Goal: Obtain resource: Obtain resource

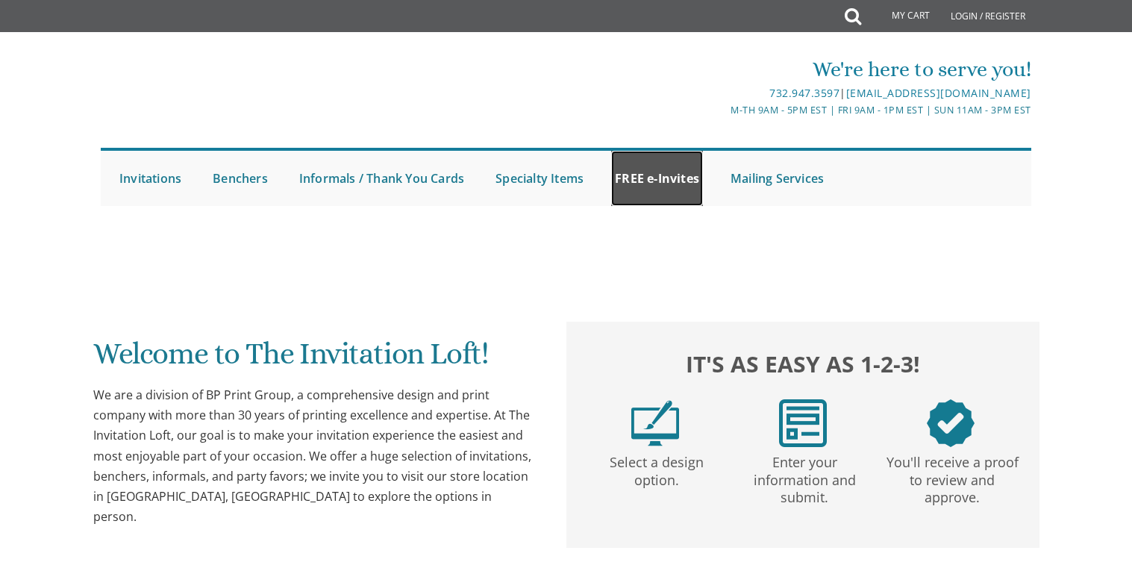
click at [637, 186] on link "FREE e-Invites" at bounding box center [657, 178] width 92 height 55
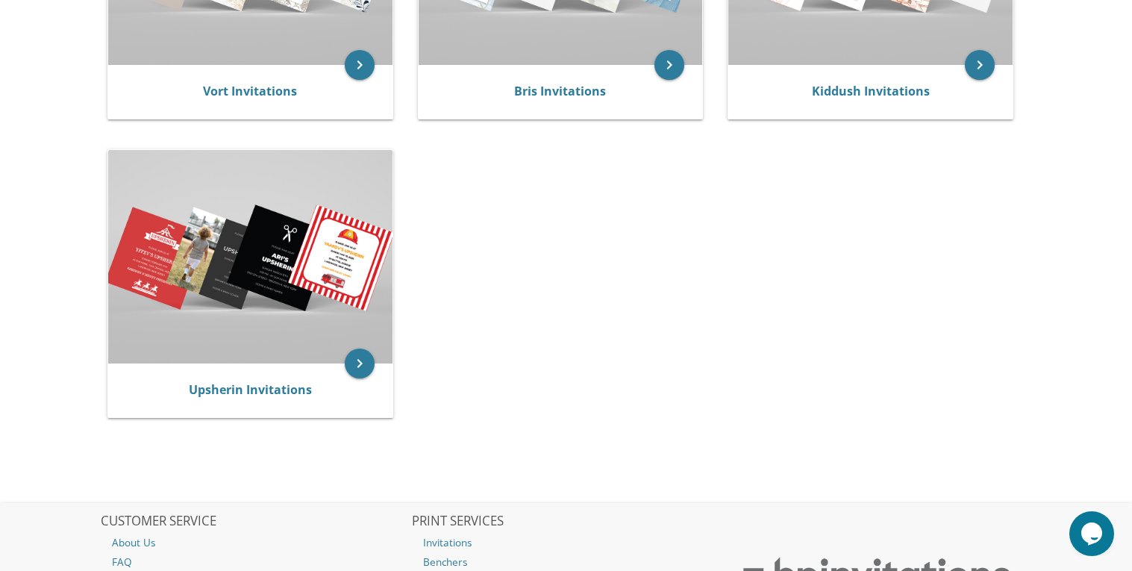
scroll to position [140, 0]
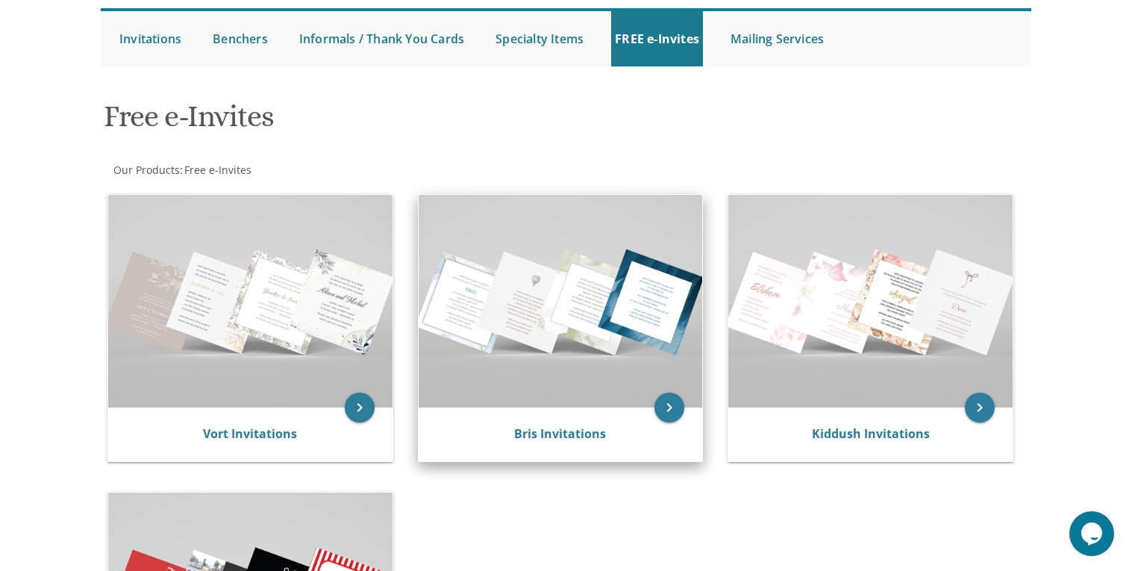
click at [651, 425] on div "Bris Invitations" at bounding box center [561, 434] width 249 height 18
click at [667, 410] on icon "keyboard_arrow_right" at bounding box center [670, 408] width 30 height 30
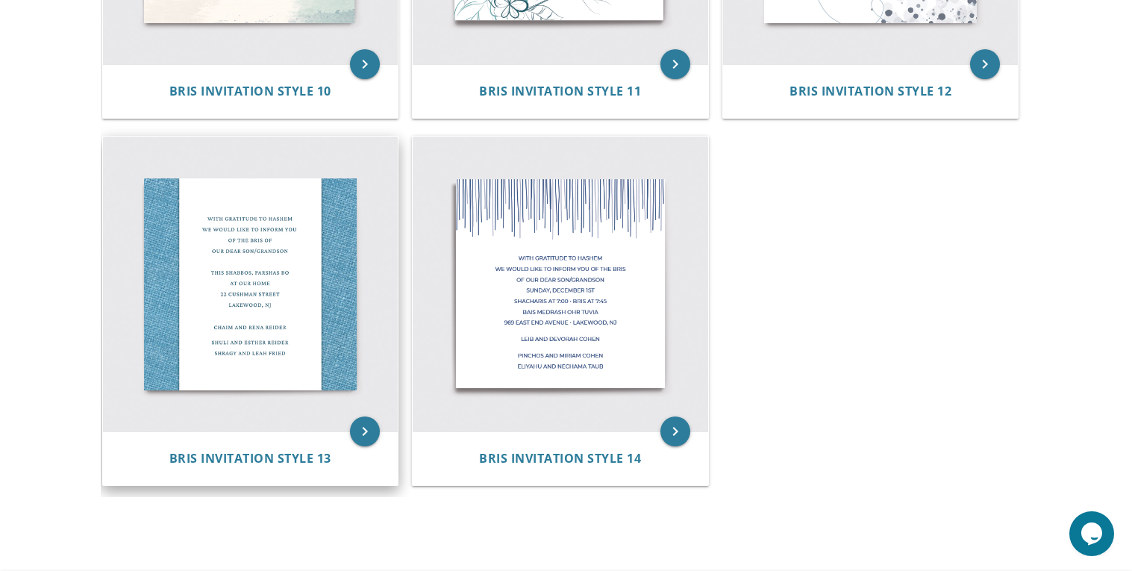
scroll to position [1662, 0]
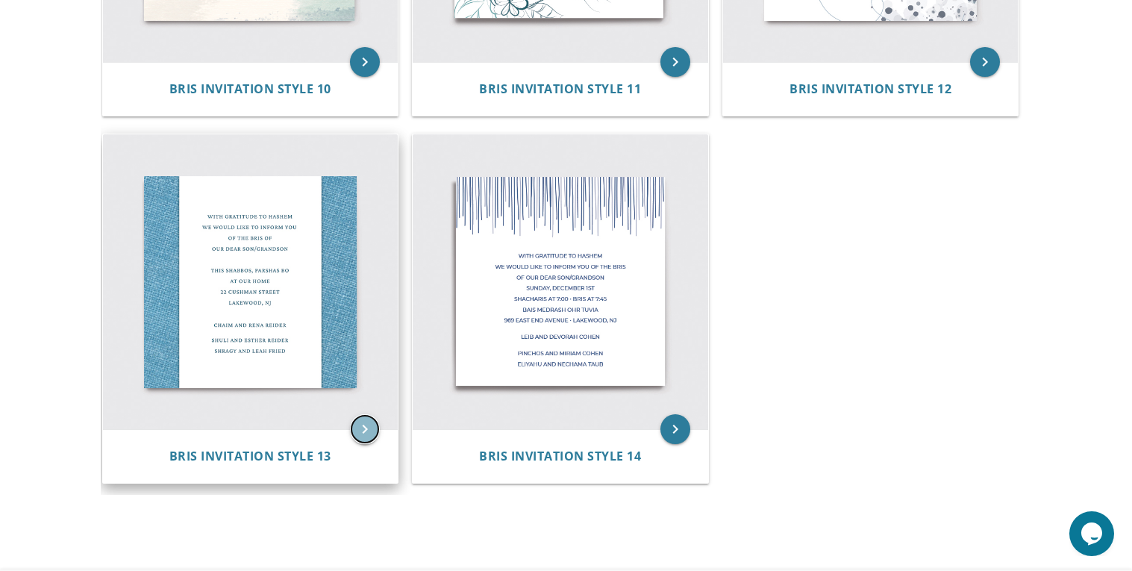
click at [372, 430] on icon "keyboard_arrow_right" at bounding box center [365, 429] width 30 height 30
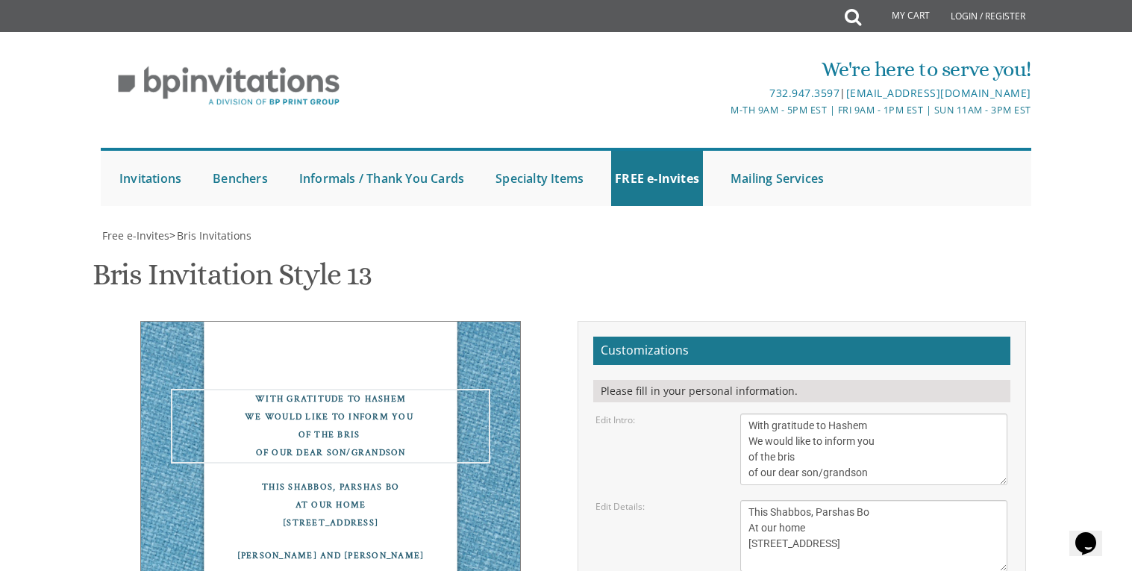
drag, startPoint x: 914, startPoint y: 178, endPoint x: 717, endPoint y: 108, distance: 209.6
click at [717, 337] on form "Customizations Please fill in your personal information. Edit Intro: With grati…" at bounding box center [801, 568] width 417 height 462
paste textarea "ברוב שמחה והודאה להשי"ת על כל הטוב אשר גמלנו ובפרט על של עתה בעת בבלידת בני למז…"
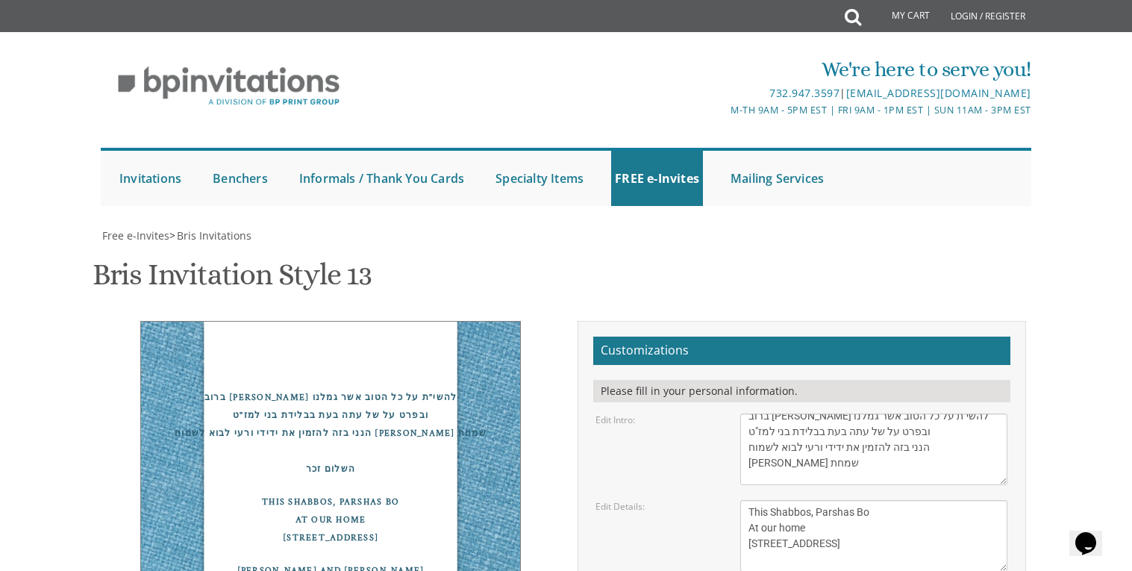
click at [440, 444] on div "ברוב שמחה והודאה להשי"ת על כל הטוב אשר גמלנו ובפרט על של עתה בעת בבלידת בני למז…" at bounding box center [567, 573] width 942 height 504
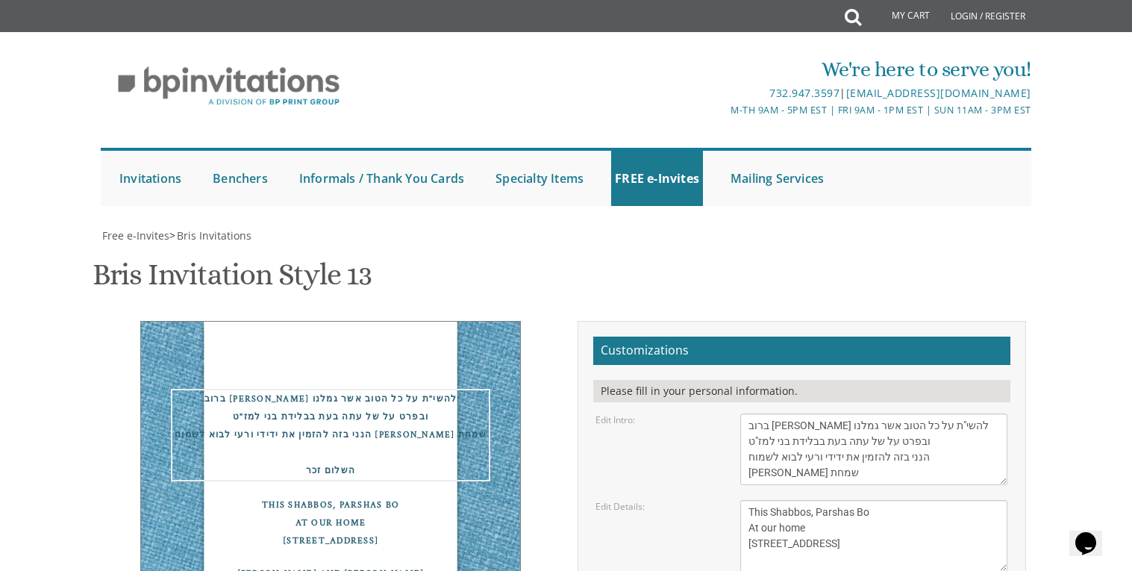
drag, startPoint x: 815, startPoint y: 201, endPoint x: 824, endPoint y: 199, distance: 9.2
click at [824, 414] on textarea "With gratitude to Hashem We would like to inform you of the bris of our dear so…" at bounding box center [873, 450] width 267 height 72
drag, startPoint x: 859, startPoint y: 202, endPoint x: 889, endPoint y: 202, distance: 29.9
click at [889, 414] on textarea "With gratitude to Hashem We would like to inform you of the bris of our dear so…" at bounding box center [873, 450] width 267 height 72
click at [418, 496] on div "ברוב שמחה והודאה להשי"ת על כל הטוב אשר גמלנו ובפרט עתה בעת לידת בני למז"ט הנני …" at bounding box center [567, 573] width 942 height 504
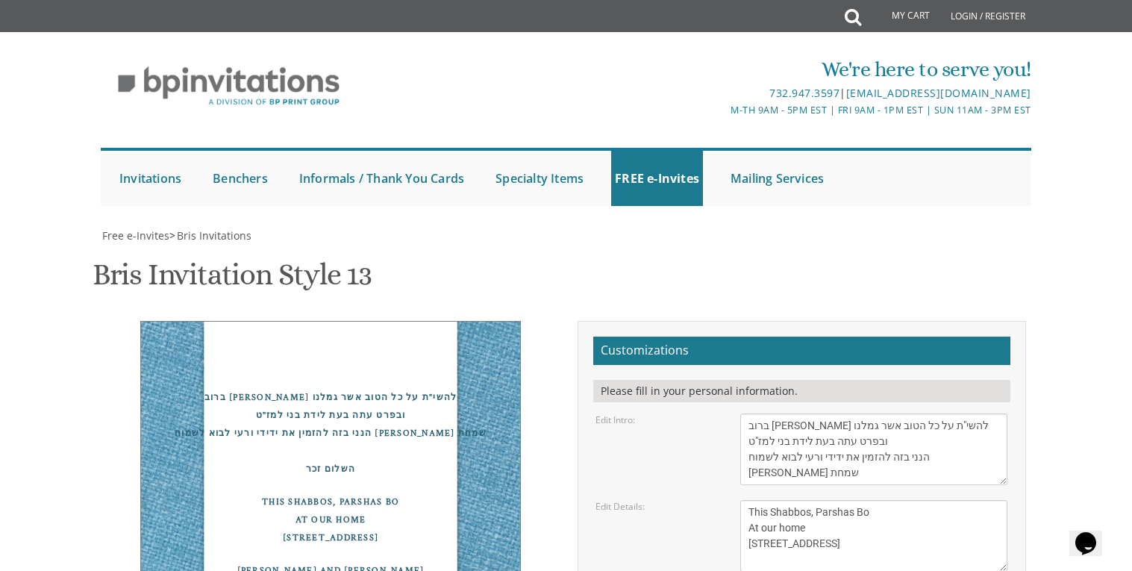
scroll to position [153, 0]
click at [677, 500] on div "Edit Details: This Shabbos, Parshas Bo At our home 22 Cushman Street Lakewood, …" at bounding box center [801, 536] width 434 height 72
drag, startPoint x: 747, startPoint y: 193, endPoint x: 758, endPoint y: 194, distance: 10.5
click at [758, 414] on textarea "With gratitude to Hashem We would like to inform you of the bris of our dear so…" at bounding box center [873, 450] width 267 height 72
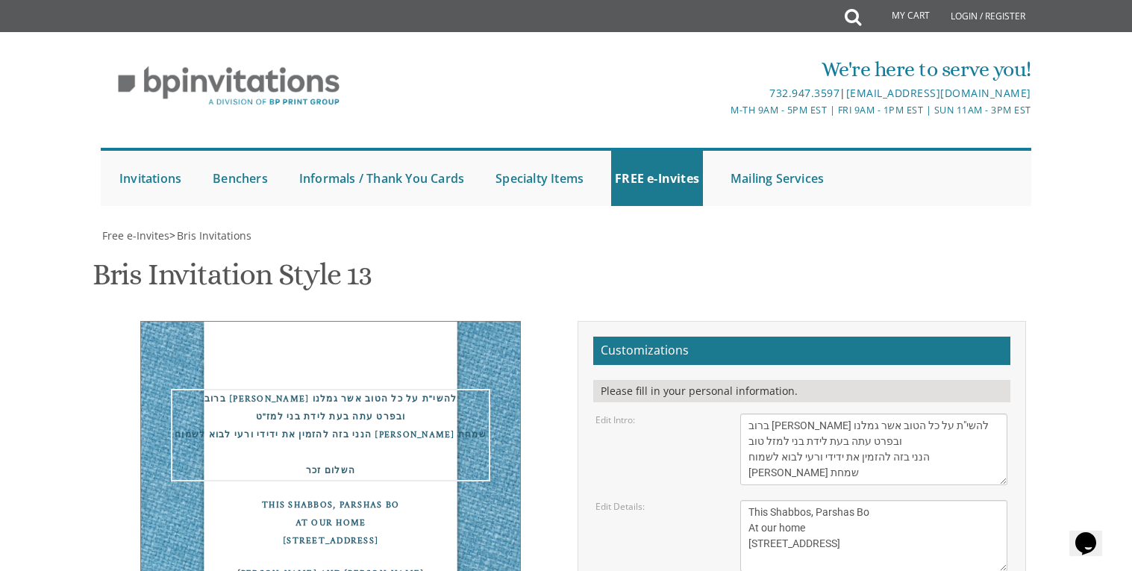
type textarea "ברוב שמחה והודאה להשי"ת על כל הטוב אשר גמלנו ובפרט עתה בעת לידת בני למזל טוב הנ…"
click at [409, 462] on div "ברוב שמחה והודאה להשי"ת על כל הטוב אשר גמלנו ובפרט עתה בעת לידת בני למז"ט הנני …" at bounding box center [331, 508] width 471 height 374
drag, startPoint x: 811, startPoint y: 219, endPoint x: 710, endPoint y: 219, distance: 100.8
click at [710, 414] on div "Edit Intro: With gratitude to Hashem We would like to inform you of the bris of…" at bounding box center [801, 450] width 434 height 72
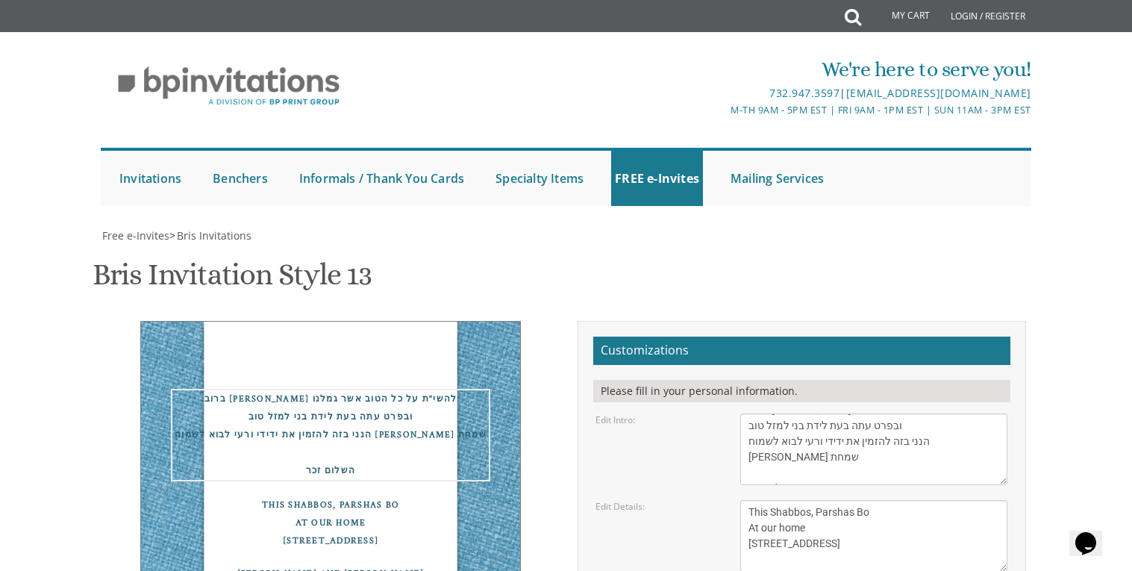
click at [839, 500] on textarea "This Shabbos, Parshas Bo At our home 22 Cushman Street Lakewood, NJ" at bounding box center [873, 536] width 267 height 72
drag, startPoint x: 839, startPoint y: 320, endPoint x: 724, endPoint y: 240, distance: 140.0
click at [724, 337] on form "Customizations Please fill in your personal information. Edit Intro: With grati…" at bounding box center [801, 568] width 417 height 462
paste textarea "שיתקיים בעז"ה בליל שבת קודש פרשת שופטים בבית מו"ה שליט"א 147 webster ave"
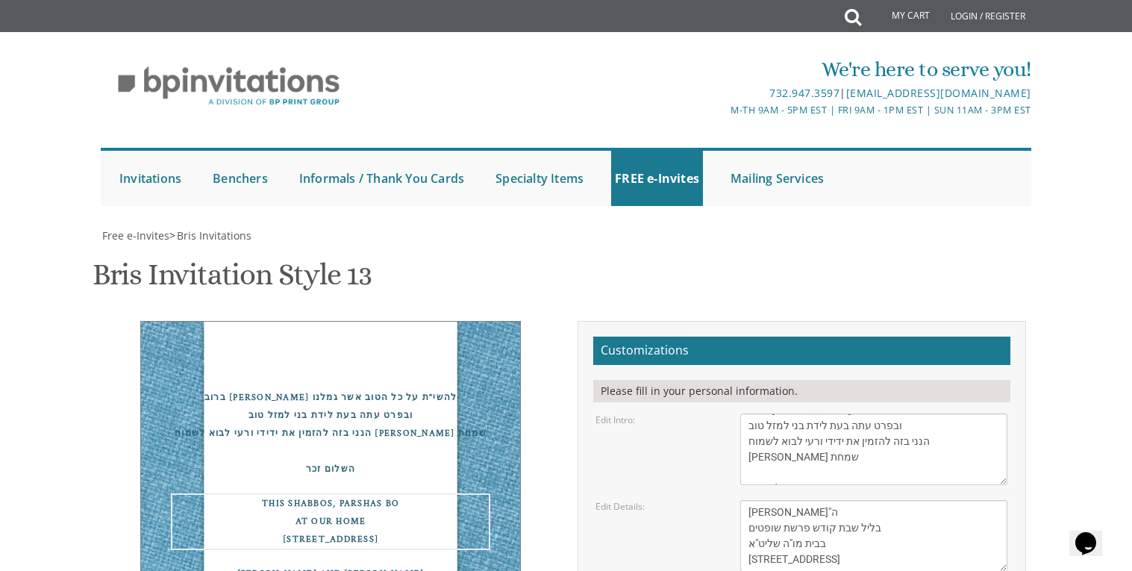
click at [305, 467] on div "ברוב שמחה והודאה להשי"ת על כל הטוב אשר גמלנו ובפרט עתה בעת לידת בני למזל טוב הנ…" at bounding box center [331, 508] width 471 height 374
drag, startPoint x: 783, startPoint y: 296, endPoint x: 794, endPoint y: 294, distance: 11.3
click at [794, 500] on textarea "This Shabbos, Parshas Bo At our home 22 Cushman Street Lakewood, NJ" at bounding box center [873, 536] width 267 height 72
click at [795, 500] on textarea "This Shabbos, Parshas Bo At our home 22 Cushman Street Lakewood, NJ" at bounding box center [873, 536] width 267 height 72
drag, startPoint x: 785, startPoint y: 299, endPoint x: 835, endPoint y: 310, distance: 51.2
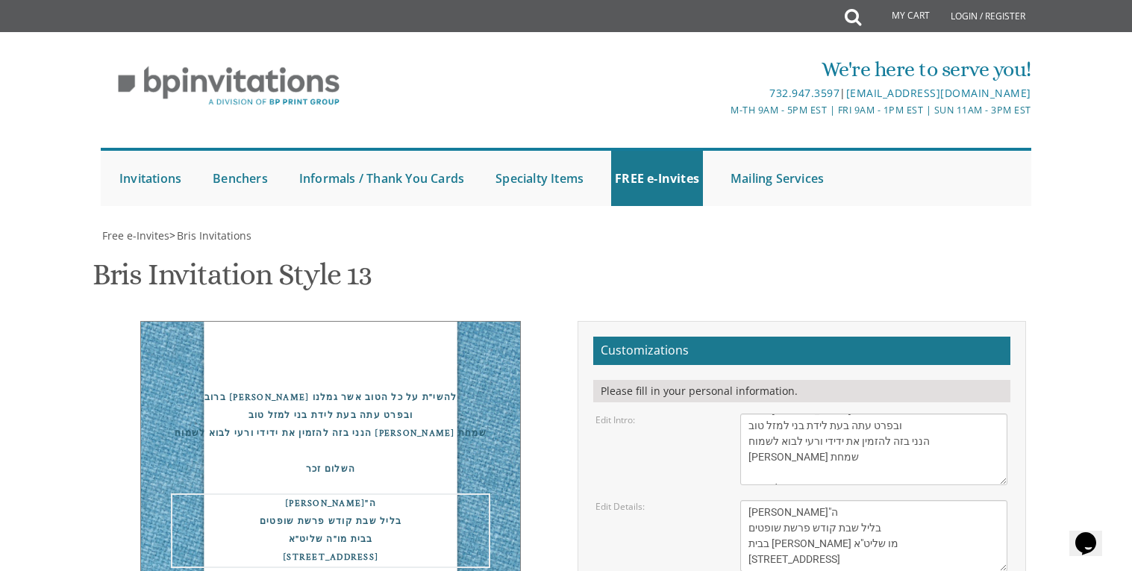
click at [785, 500] on textarea "This Shabbos, Parshas Bo At our home 22 Cushman Street Lakewood, NJ" at bounding box center [873, 536] width 267 height 72
click at [784, 500] on textarea "This Shabbos, Parshas Bo At our home 22 Cushman Street Lakewood, NJ" at bounding box center [873, 536] width 267 height 72
drag, startPoint x: 766, startPoint y: 311, endPoint x: 749, endPoint y: 311, distance: 16.4
click at [749, 500] on textarea "This Shabbos, Parshas Bo At our home 22 Cushman Street Lakewood, NJ" at bounding box center [873, 536] width 267 height 72
click at [770, 500] on textarea "This Shabbos, Parshas Bo At our home 22 Cushman Street Lakewood, NJ" at bounding box center [873, 536] width 267 height 72
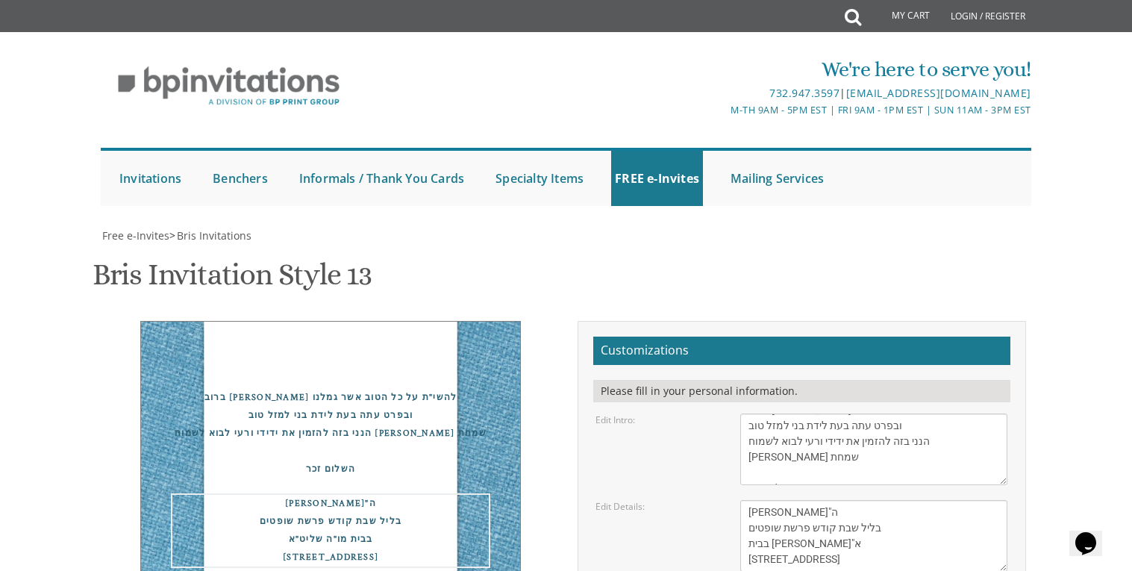
click at [816, 500] on textarea "This Shabbos, Parshas Bo At our home 22 Cushman Street Lakewood, NJ" at bounding box center [873, 536] width 267 height 72
type textarea "שיתקיים בעז"ה בליל שבת קודש פרשת שופטים בבית אבי מורי שליט"א 206 Webster Ave"
click at [385, 470] on div "ברוב שמחה והודאה להשי"ת על כל הטוב אשר גמלנו ובפרט עתה בעת לידת בני למזל טוב הנ…" at bounding box center [331, 515] width 471 height 389
drag, startPoint x: 901, startPoint y: 346, endPoint x: 643, endPoint y: 316, distance: 259.3
click at [643, 337] on form "Customizations Please fill in your personal information. Edit Intro: With grati…" at bounding box center [801, 568] width 417 height 462
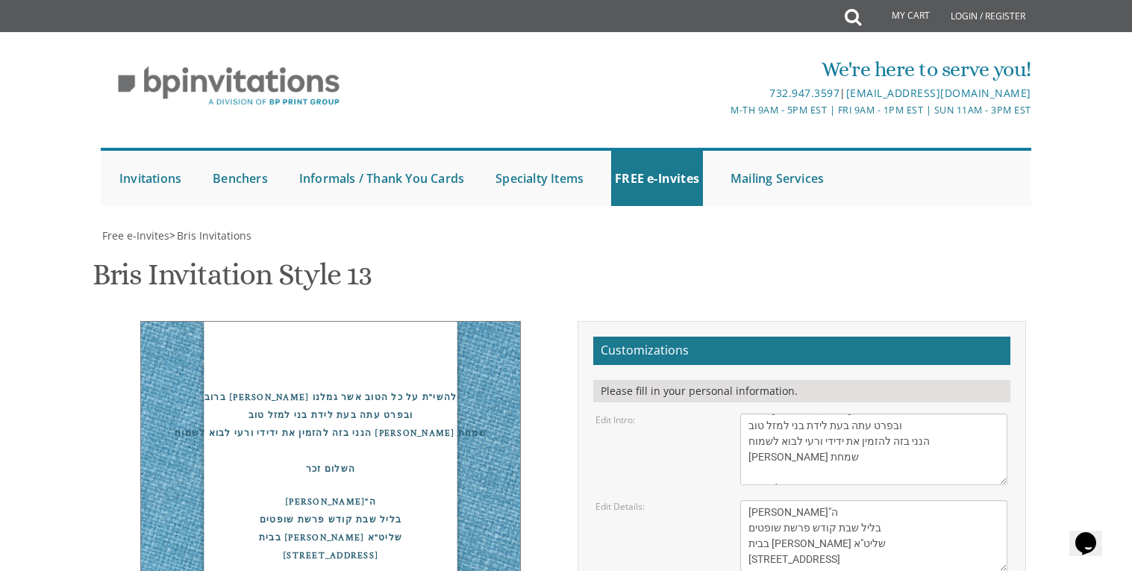
paste textarea "פנחס יהודה בראך"
type textarea "פנחס יהודה בראך"
click at [559, 495] on div "ברוב שמחה והודאה להשי"ת על כל הטוב אשר גמלנו ובפרט עתה בעת לידת בני למזל טוב הנ…" at bounding box center [567, 573] width 942 height 504
drag, startPoint x: 870, startPoint y: 411, endPoint x: 714, endPoint y: 373, distance: 160.4
click at [714, 373] on form "Customizations Please fill in your personal information. Edit Intro: With grati…" at bounding box center [801, 568] width 417 height 462
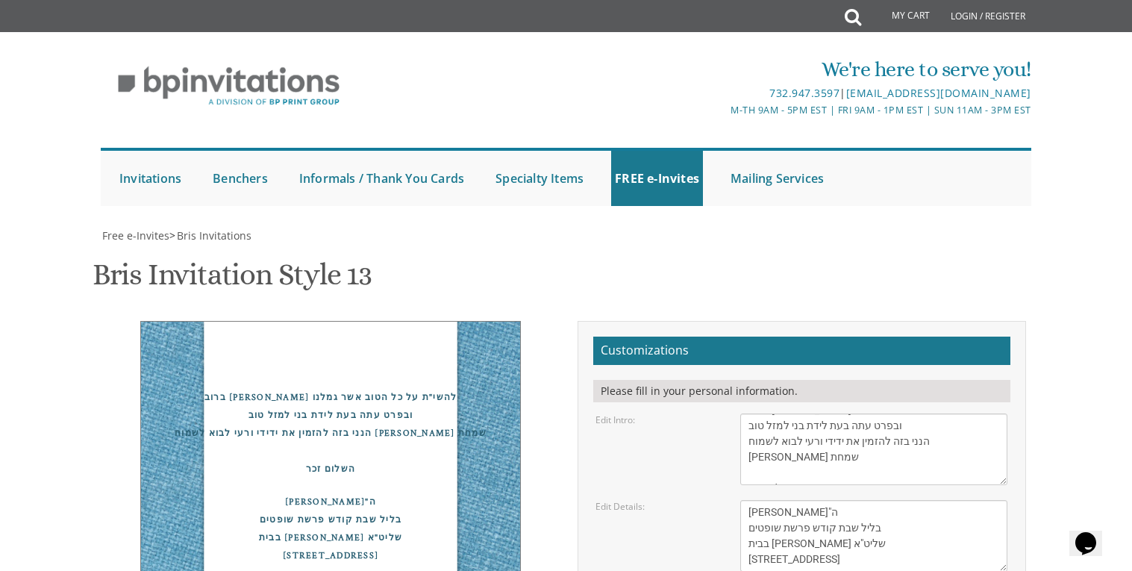
type textarea "\"
paste textarea "בן ר' יצחק חתן ר' ישראל יצחק טיבערג"
drag, startPoint x: 865, startPoint y: 390, endPoint x: 914, endPoint y: 451, distance: 78.6
drag, startPoint x: 865, startPoint y: 389, endPoint x: 937, endPoint y: 444, distance: 91.1
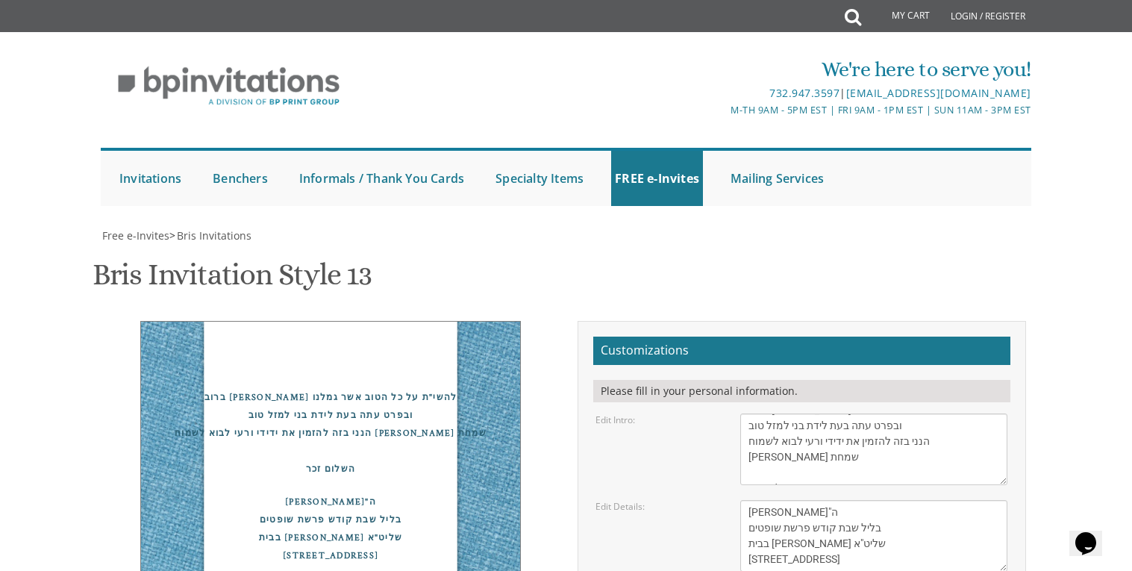
drag, startPoint x: 852, startPoint y: 406, endPoint x: 852, endPoint y: 431, distance: 24.6
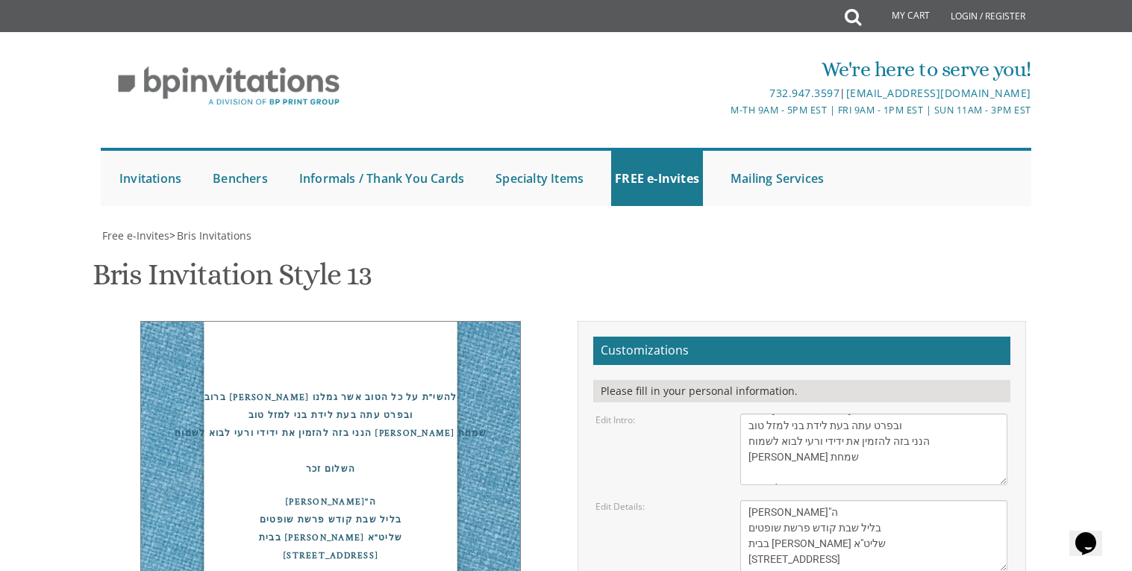
drag, startPoint x: 862, startPoint y: 390, endPoint x: 868, endPoint y: 396, distance: 7.9
type textarea "בן ר' יצחק חתן ר' ישראל יצחק טיבערג"
click at [503, 513] on div "ברוב שמחה והודאה להשי"ת על כל הטוב אשר גמלנו ובפרט עתה בעת לידת בני למזל טוב הנ…" at bounding box center [567, 573] width 942 height 504
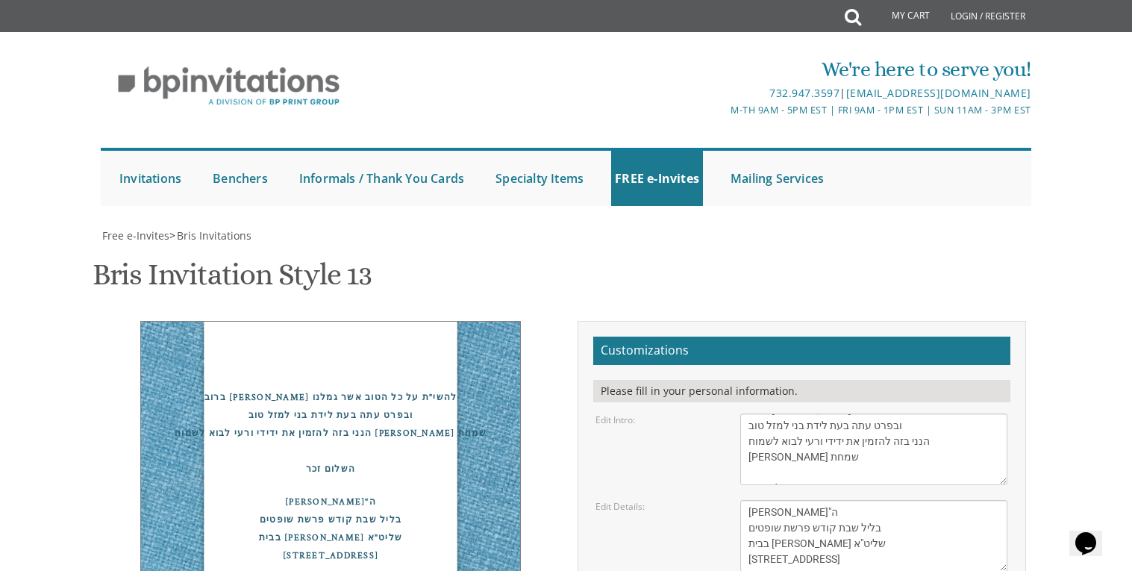
type input "ד"
type input "simchabrach25@gmail.com"
